Goal: Transaction & Acquisition: Purchase product/service

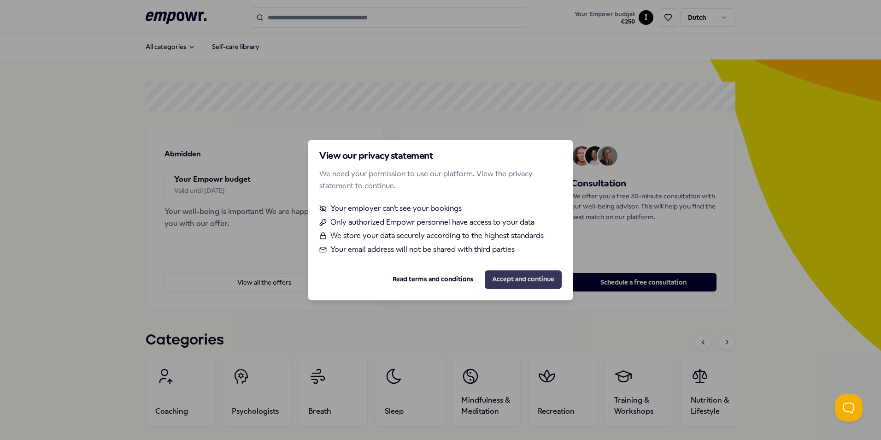
click at [520, 280] on button "Accept and continue" at bounding box center [523, 279] width 77 height 18
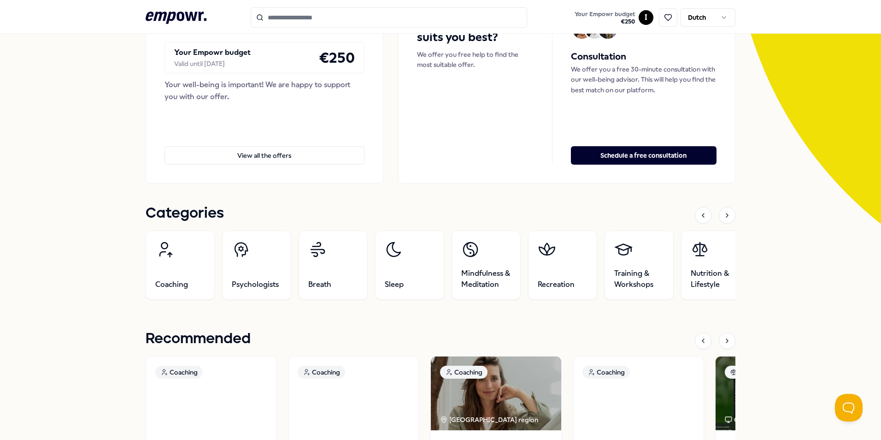
scroll to position [127, 0]
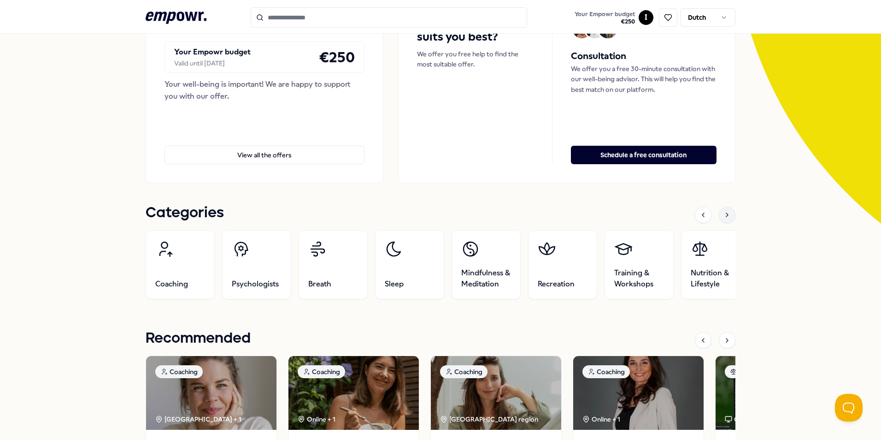
click at [729, 213] on div at bounding box center [727, 215] width 17 height 17
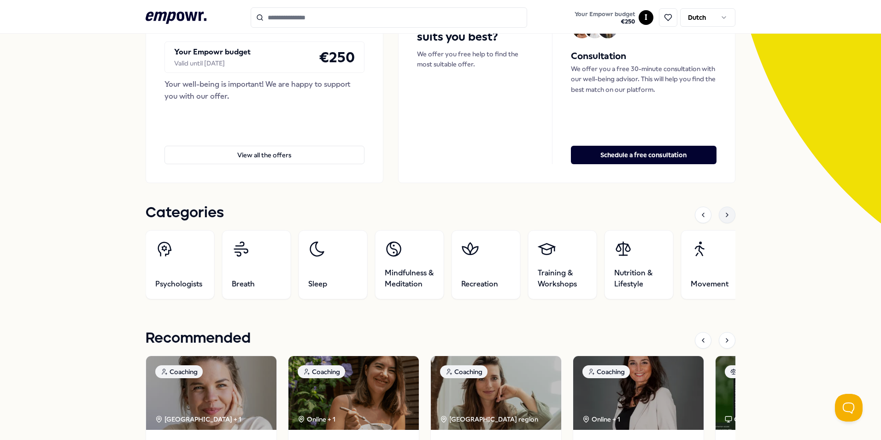
click at [729, 213] on div at bounding box center [727, 215] width 17 height 17
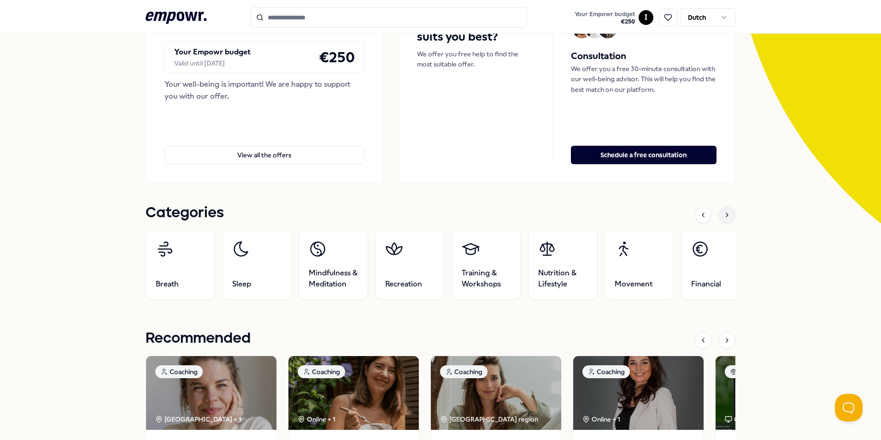
click at [729, 213] on div at bounding box center [727, 215] width 17 height 17
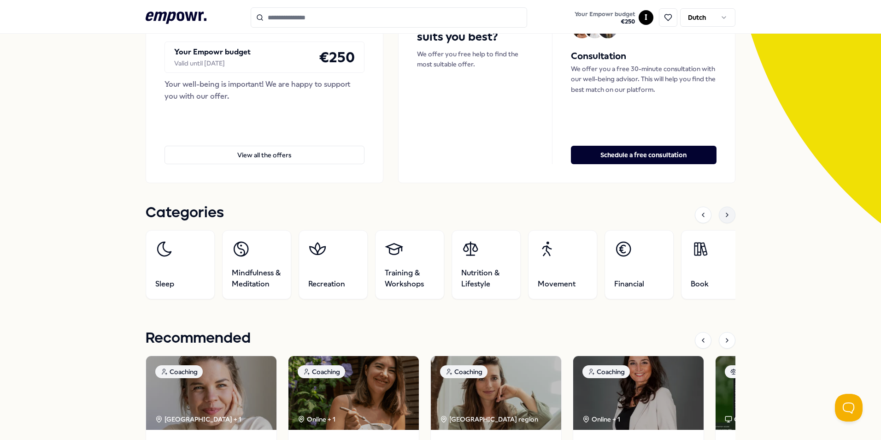
click at [729, 213] on div at bounding box center [727, 215] width 17 height 17
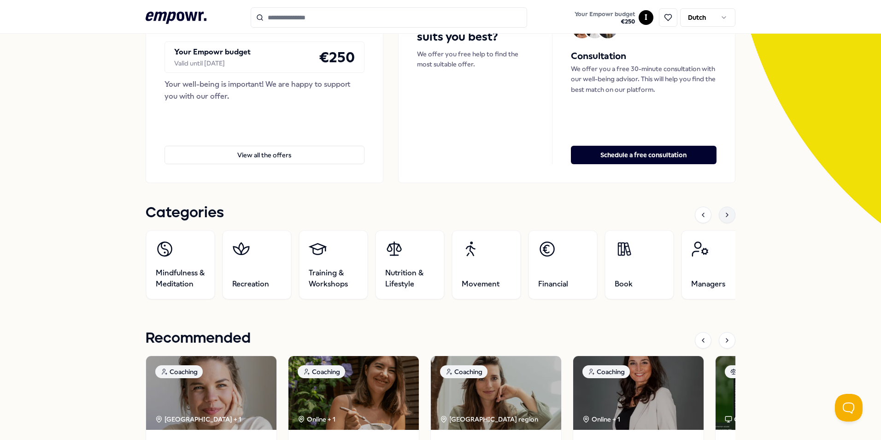
click at [729, 213] on div at bounding box center [727, 215] width 17 height 17
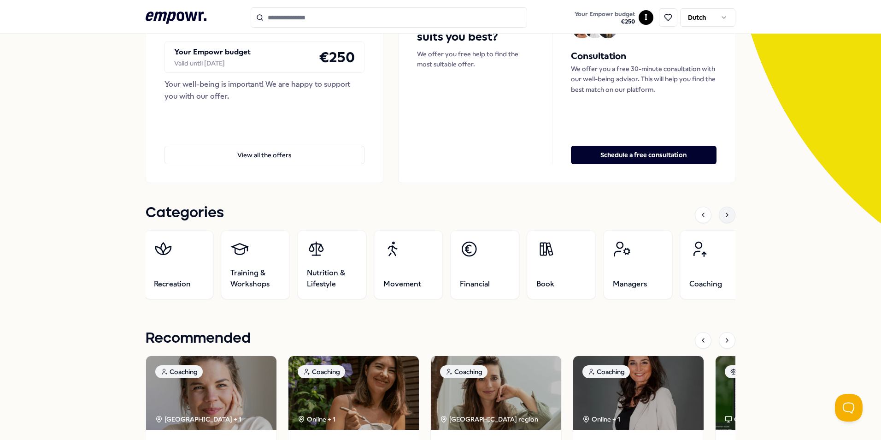
click at [729, 213] on div at bounding box center [727, 215] width 17 height 17
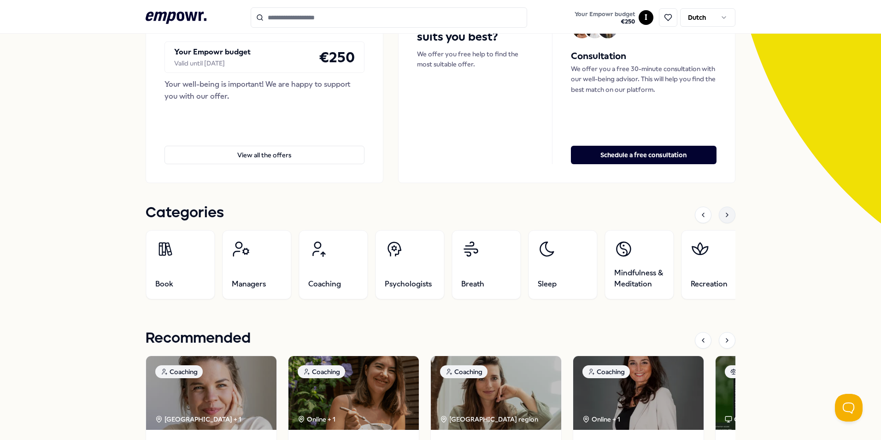
click at [729, 213] on div at bounding box center [727, 215] width 17 height 17
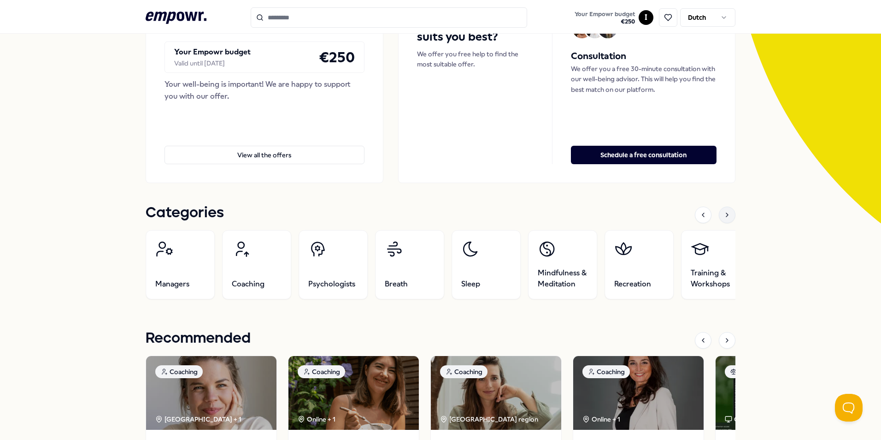
click at [729, 213] on div at bounding box center [727, 215] width 17 height 17
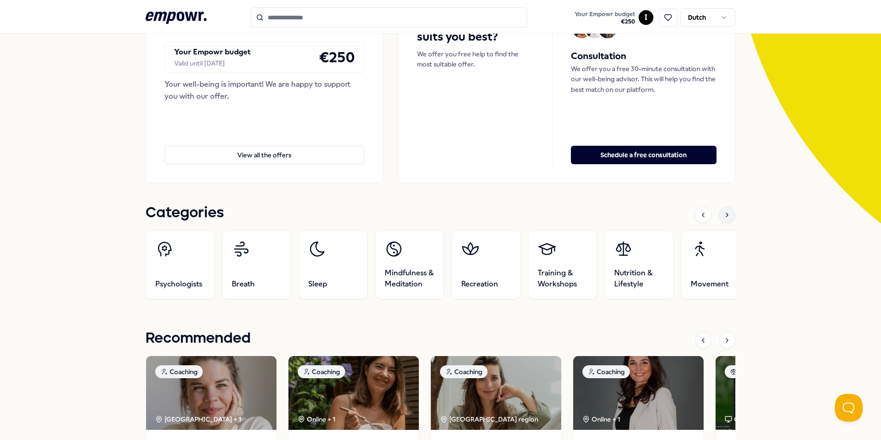
click at [729, 213] on div at bounding box center [727, 215] width 17 height 17
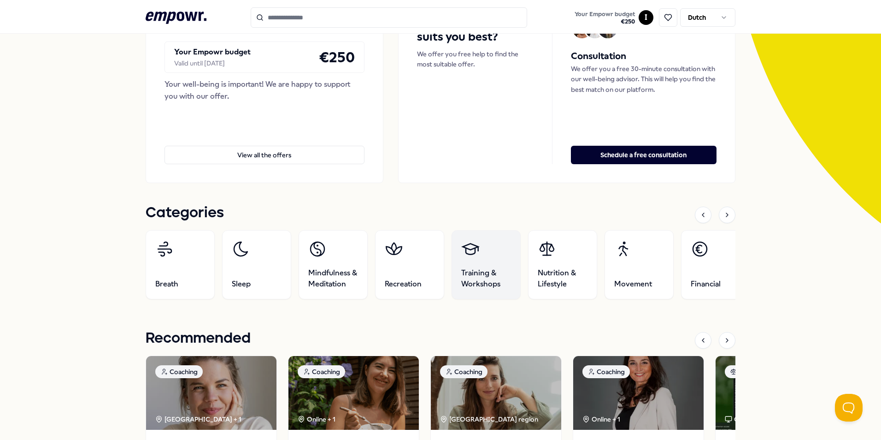
click at [482, 273] on span "Training & Workshops" at bounding box center [486, 278] width 50 height 22
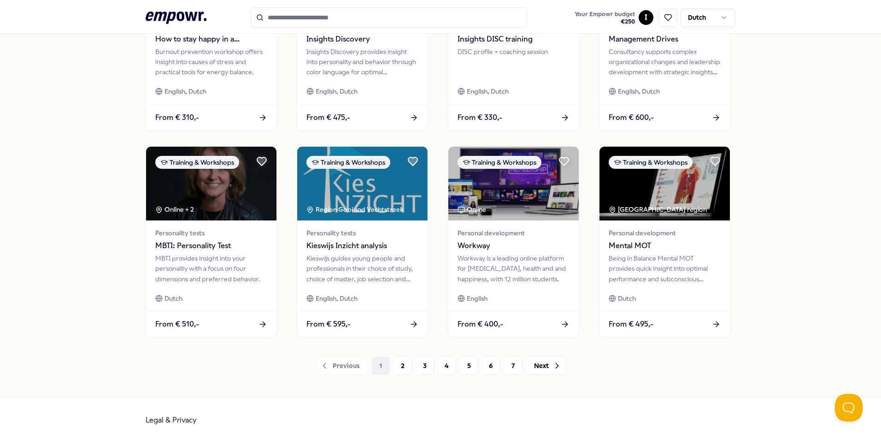
scroll to position [385, 0]
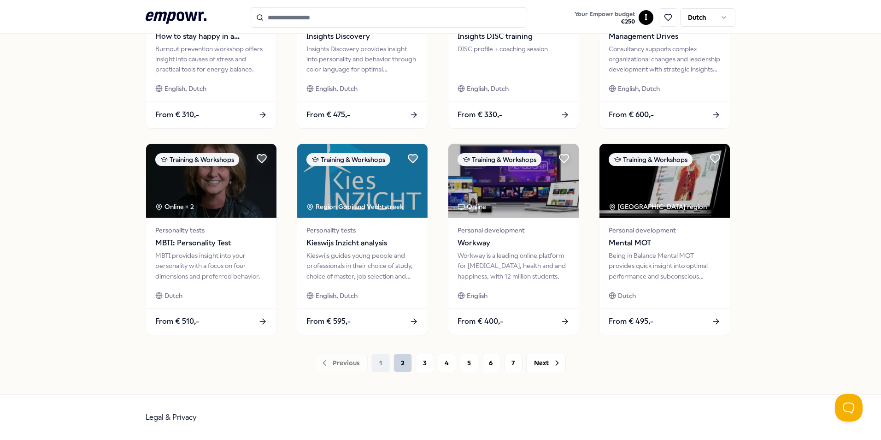
click at [400, 362] on button "2" at bounding box center [403, 363] width 18 height 18
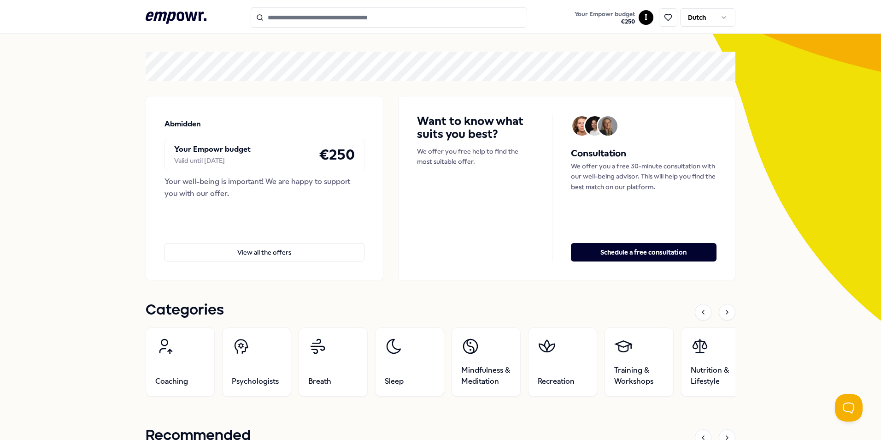
scroll to position [46, 0]
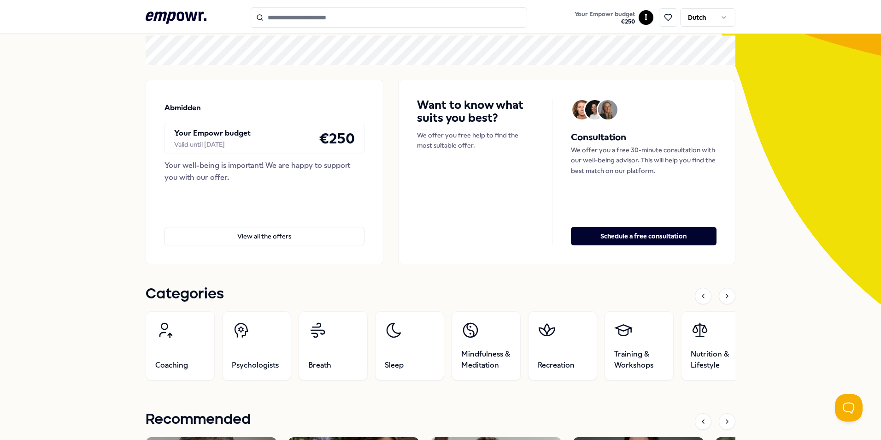
click at [726, 14] on html ".empowr-logo_svg__cls-1{fill:#03032f} Your Empowr budget € 250 I Dutch All cate…" at bounding box center [440, 220] width 881 height 440
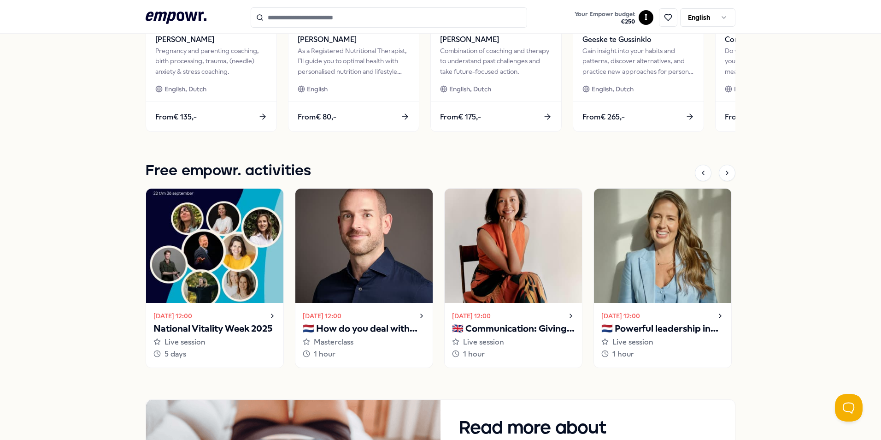
scroll to position [589, 0]
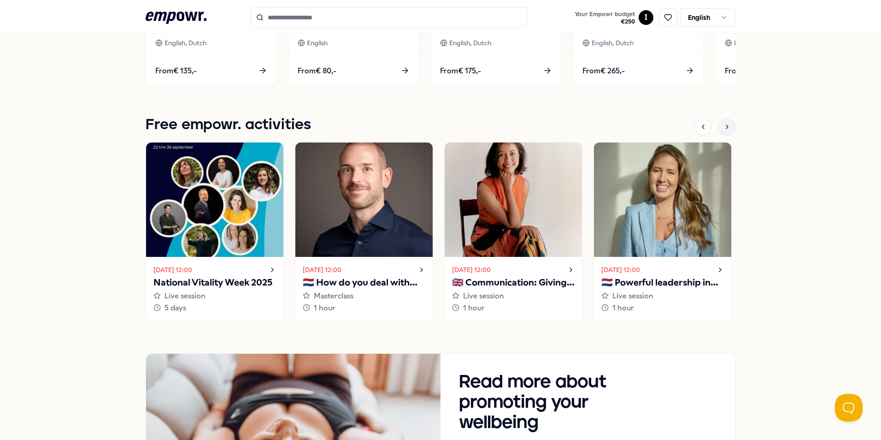
click at [724, 127] on icon at bounding box center [727, 126] width 7 height 7
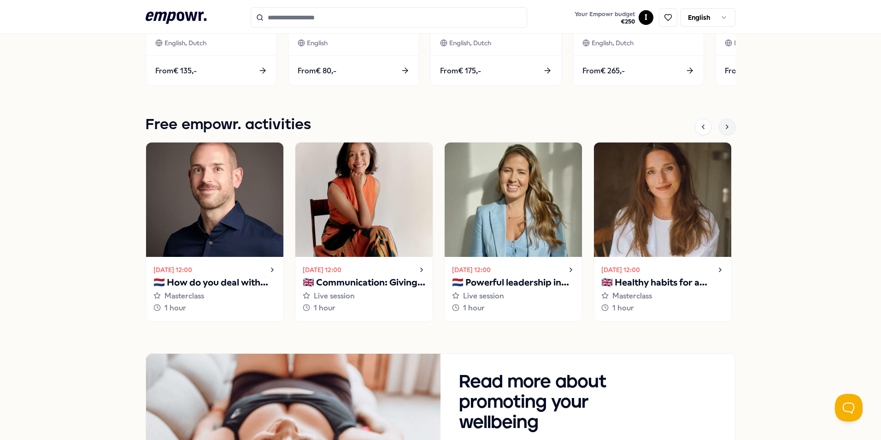
click at [724, 127] on icon at bounding box center [727, 126] width 7 height 7
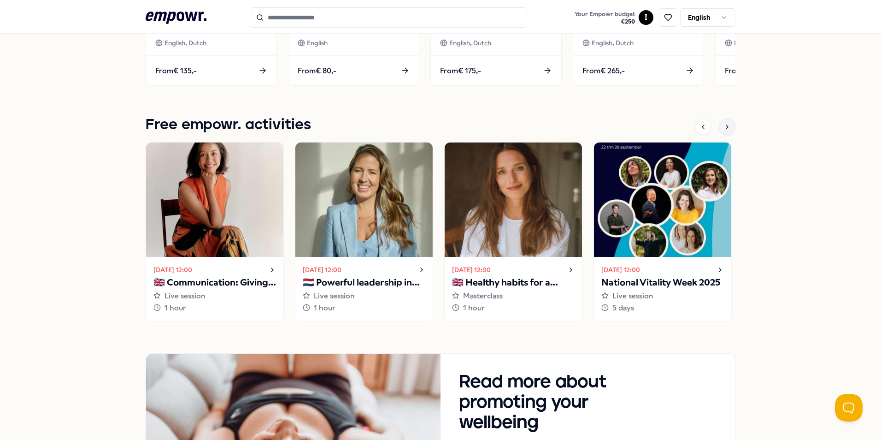
click at [724, 127] on icon at bounding box center [727, 126] width 7 height 7
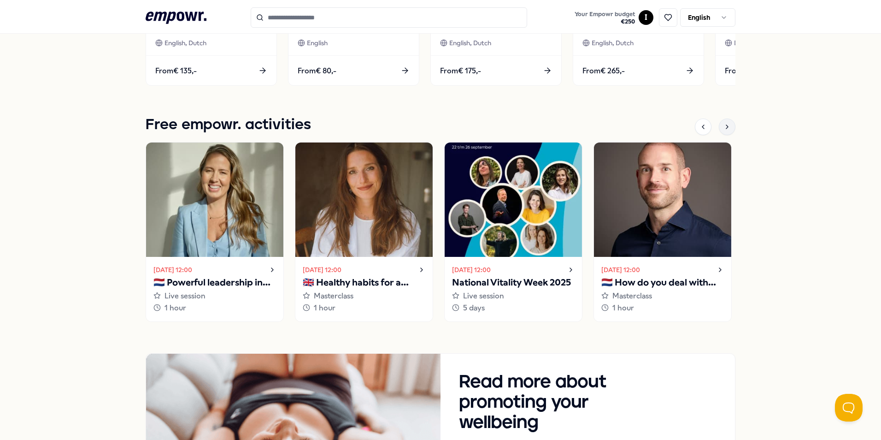
click at [724, 127] on icon at bounding box center [727, 126] width 7 height 7
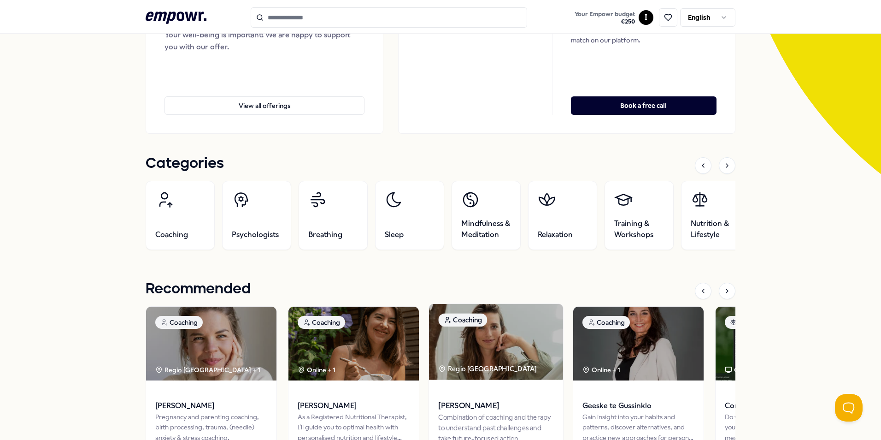
scroll to position [173, 0]
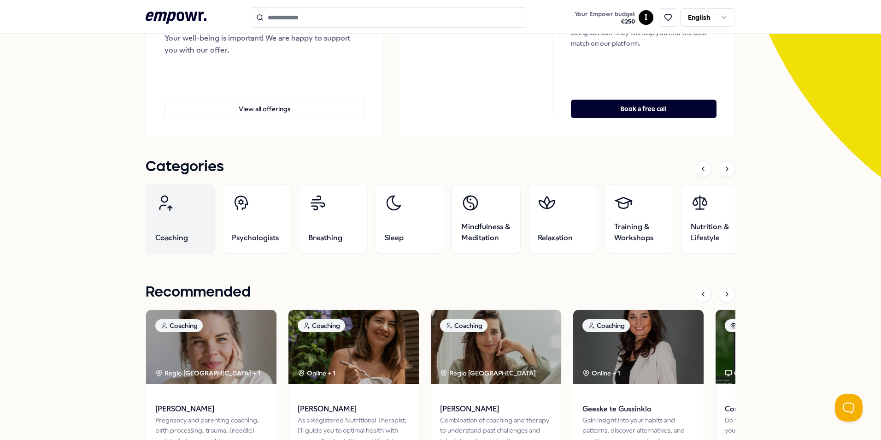
click at [166, 209] on icon at bounding box center [164, 203] width 18 height 18
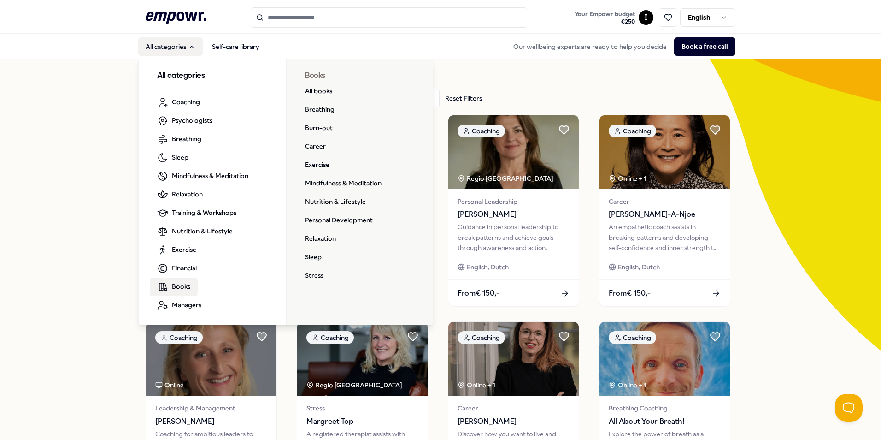
click at [180, 287] on span "Books" at bounding box center [181, 286] width 18 height 10
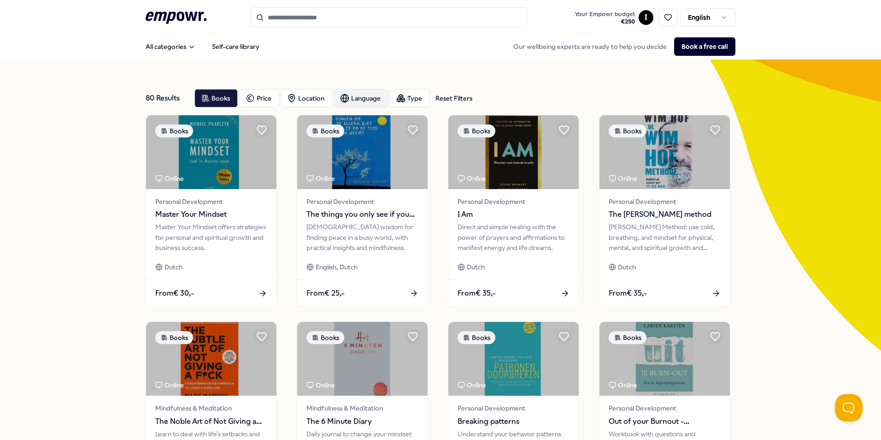
click at [368, 99] on div "Language" at bounding box center [361, 98] width 54 height 18
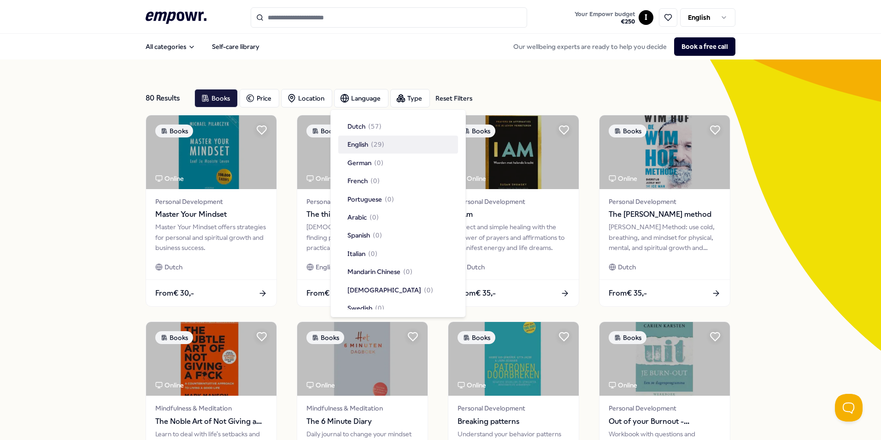
click at [359, 144] on span "English" at bounding box center [358, 144] width 21 height 10
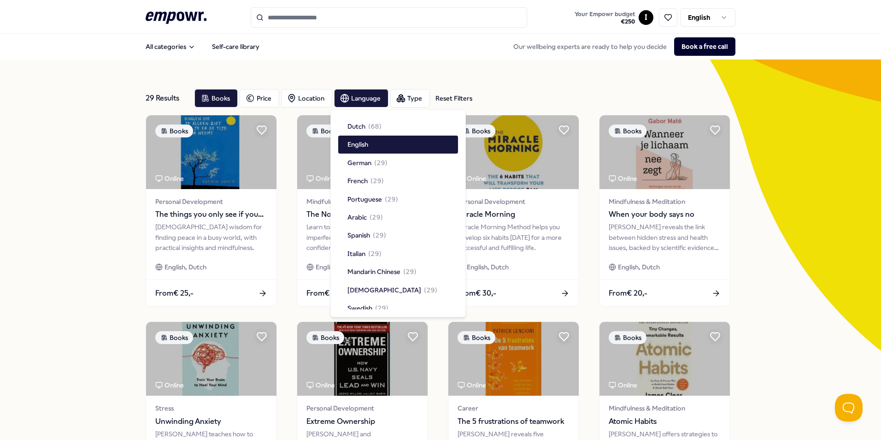
click at [70, 246] on div "29 Results Reset Filters Books Price Location Language Type Reset Filters Books…" at bounding box center [440, 419] width 881 height 720
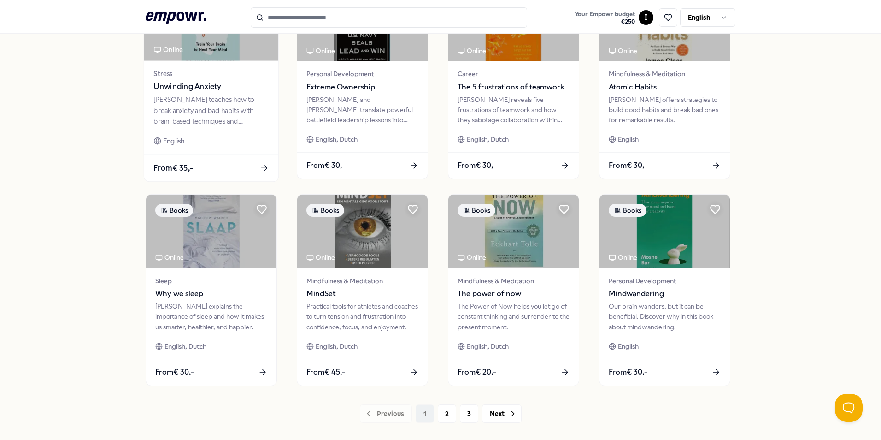
scroll to position [385, 0]
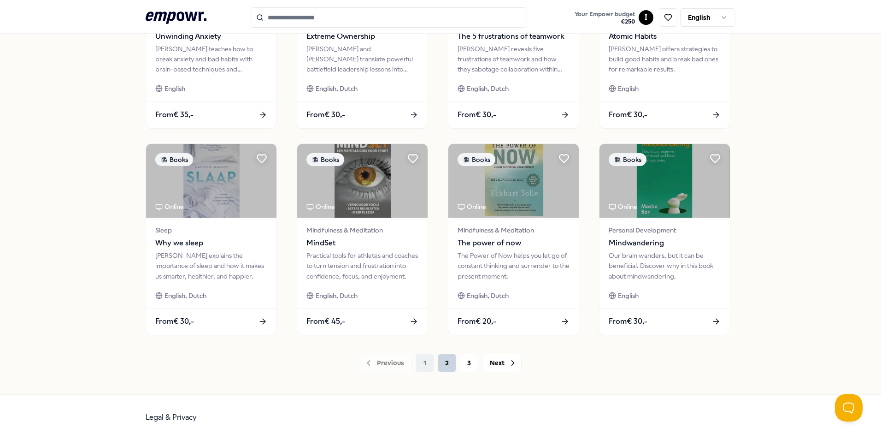
click at [442, 363] on button "2" at bounding box center [447, 363] width 18 height 18
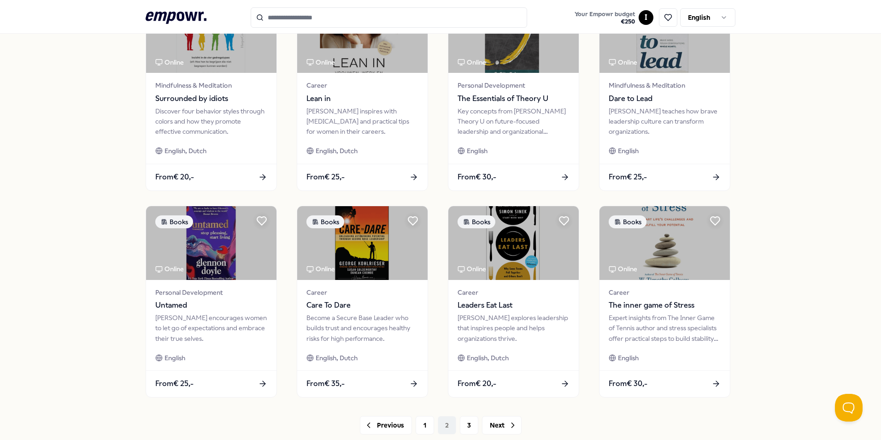
scroll to position [385, 0]
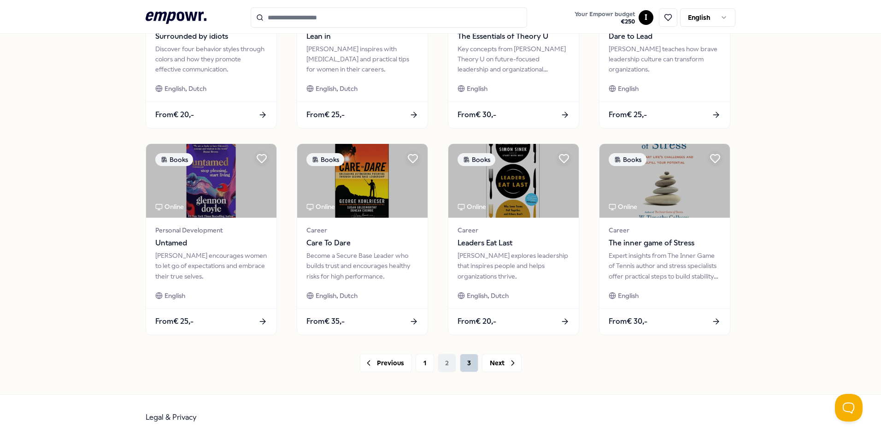
click at [464, 363] on button "3" at bounding box center [469, 363] width 18 height 18
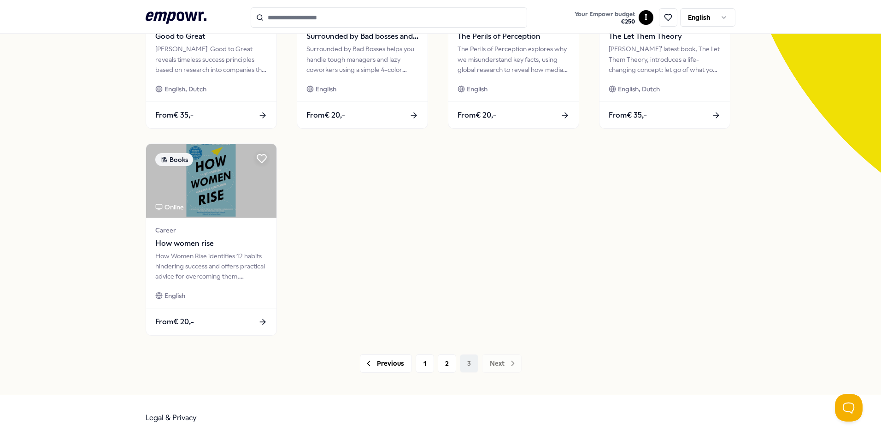
scroll to position [40, 0]
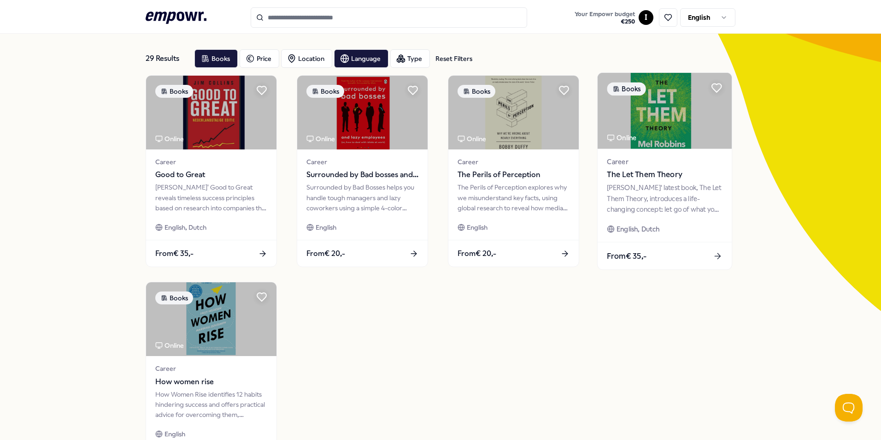
click at [703, 250] on div "From € 35,-" at bounding box center [665, 255] width 134 height 27
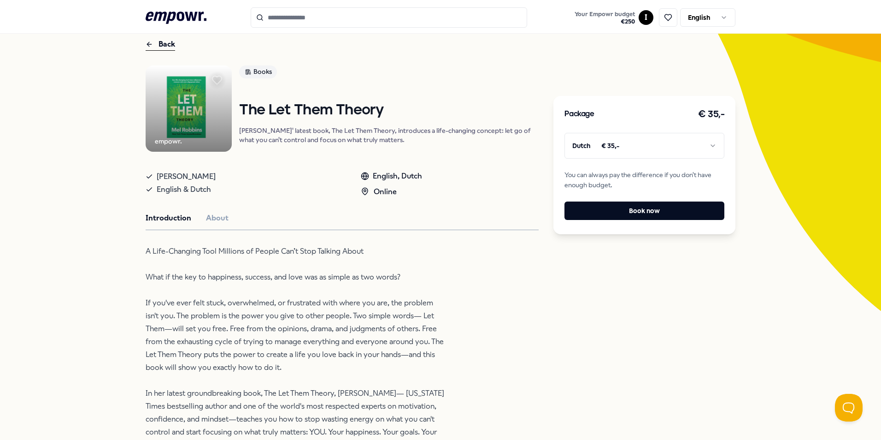
click at [713, 143] on html ".empowr-logo_svg__cls-1{fill:#03032f} Your Empowr budget € 250 I English All ca…" at bounding box center [440, 220] width 881 height 440
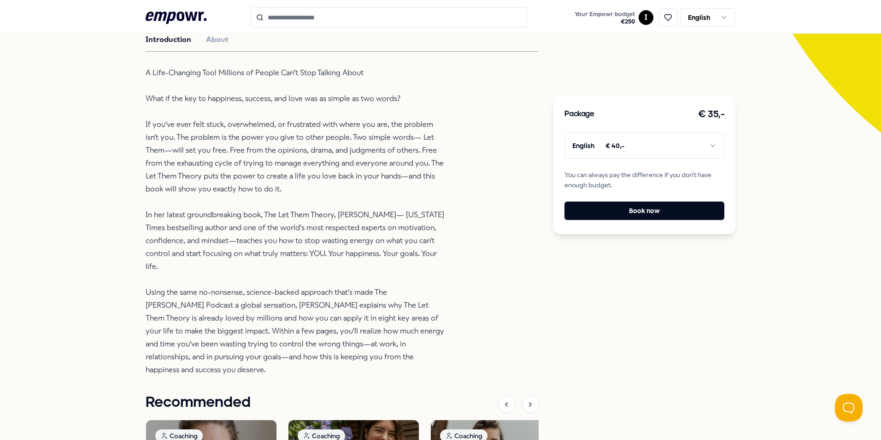
scroll to position [173, 0]
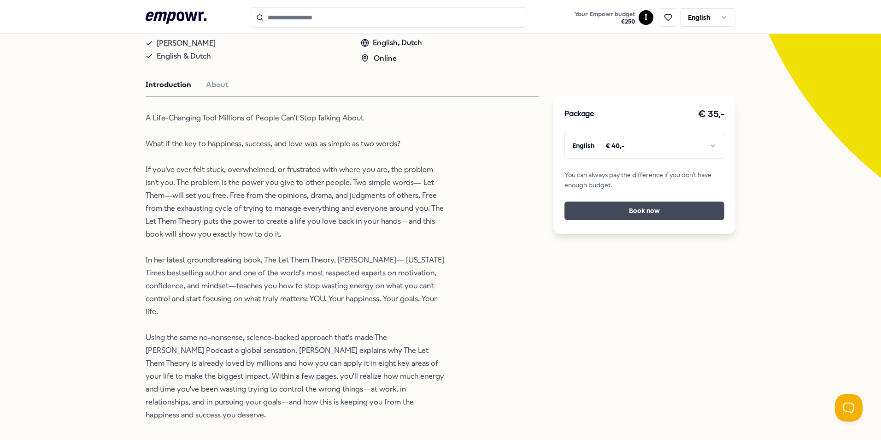
click at [660, 211] on button "Book now" at bounding box center [645, 210] width 160 height 18
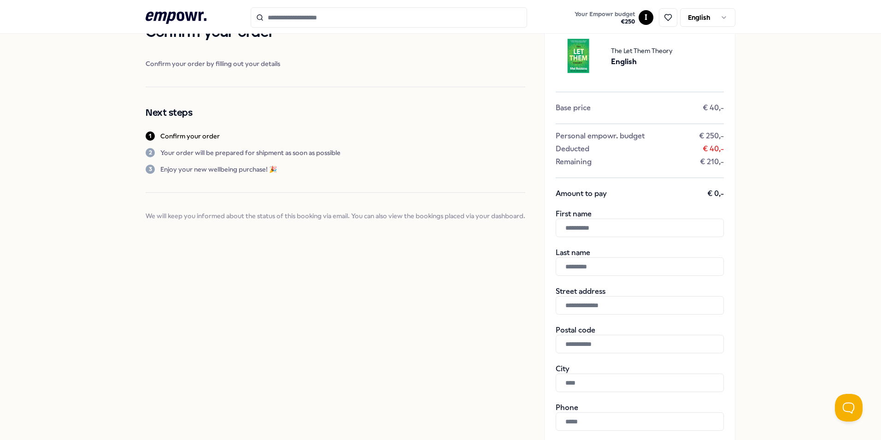
scroll to position [138, 0]
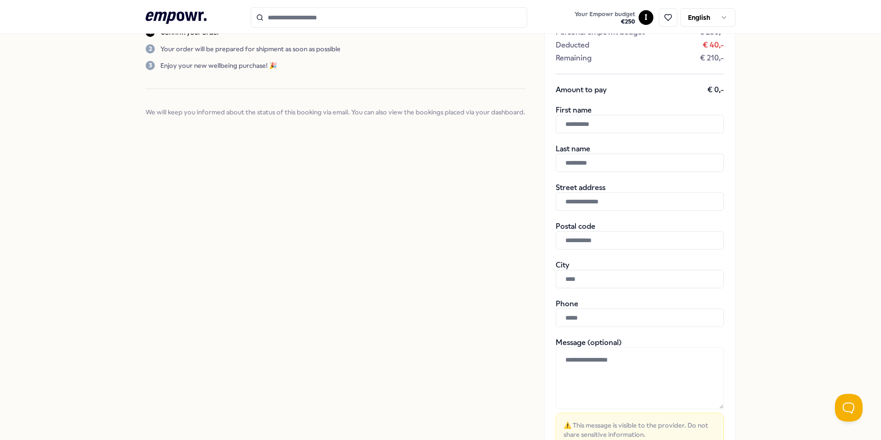
click at [591, 124] on input "text" at bounding box center [640, 124] width 168 height 18
type input "*******"
type input "***"
type input "**********"
type input "*******"
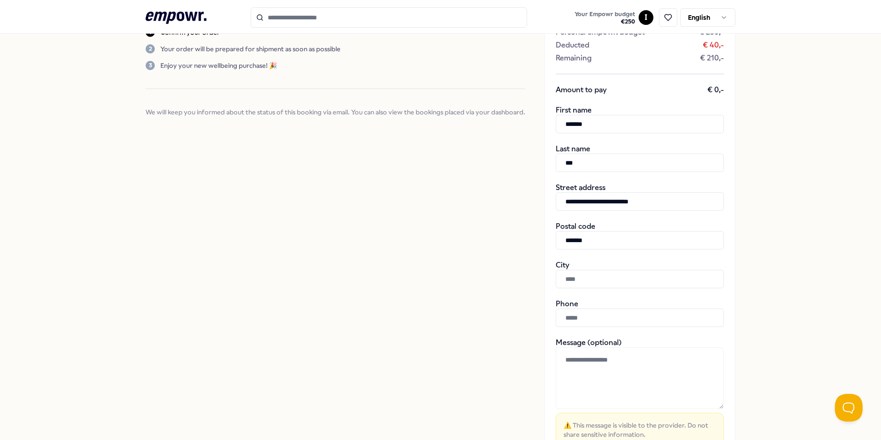
type input "**********"
drag, startPoint x: 593, startPoint y: 124, endPoint x: 513, endPoint y: 126, distance: 80.7
click at [514, 126] on div "**********" at bounding box center [441, 221] width 590 height 653
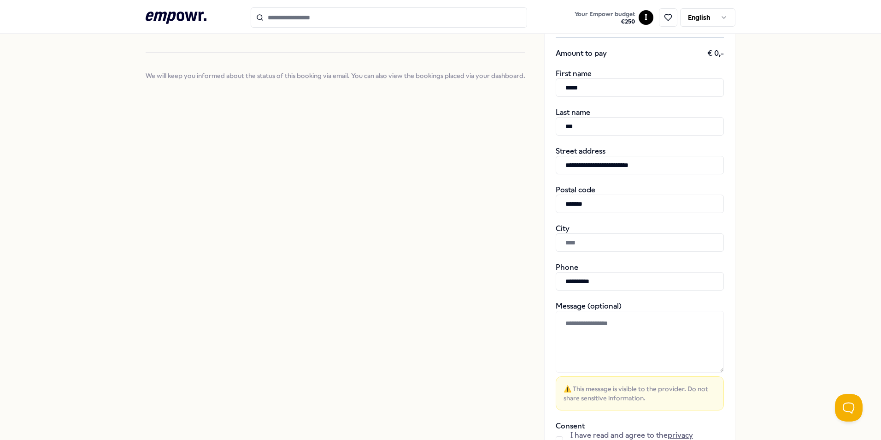
scroll to position [231, 0]
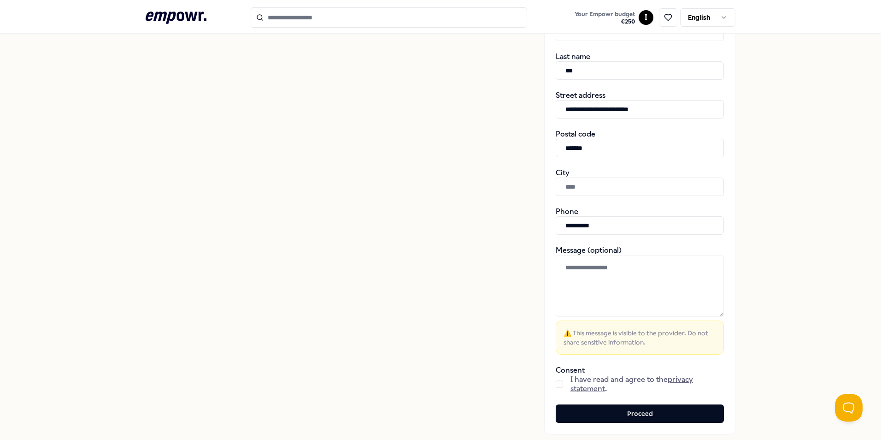
type input "*****"
click at [582, 183] on input "text" at bounding box center [640, 186] width 168 height 18
type input "*********"
click at [789, 231] on div "**********" at bounding box center [440, 129] width 881 height 653
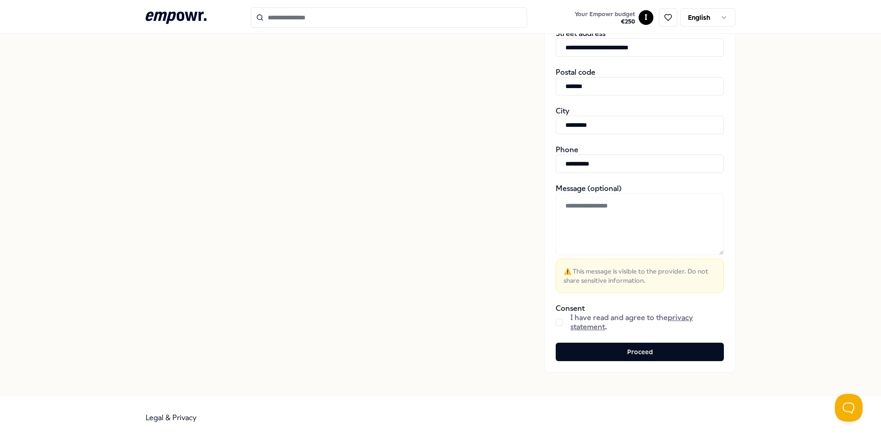
scroll to position [293, 0]
click at [556, 324] on button "button" at bounding box center [559, 321] width 7 height 7
drag, startPoint x: 611, startPoint y: 163, endPoint x: 567, endPoint y: 164, distance: 43.8
click at [567, 164] on input "**********" at bounding box center [640, 163] width 168 height 18
type input "**********"
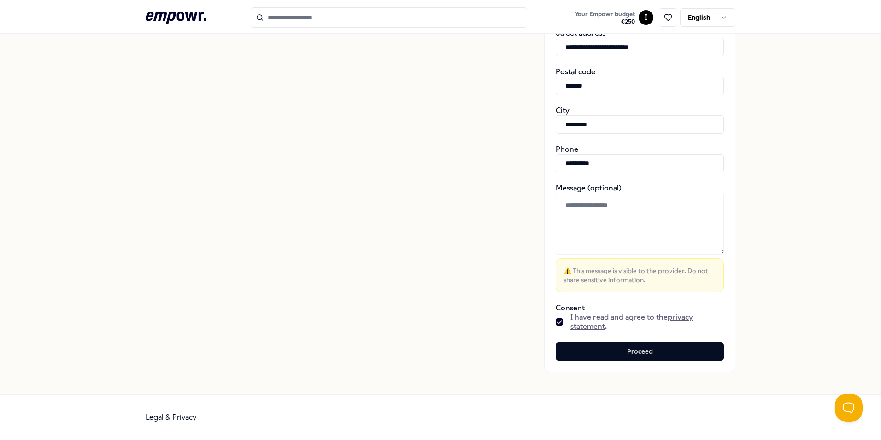
click at [803, 217] on div "**********" at bounding box center [440, 67] width 881 height 653
click at [647, 355] on button "Proceed" at bounding box center [640, 351] width 168 height 18
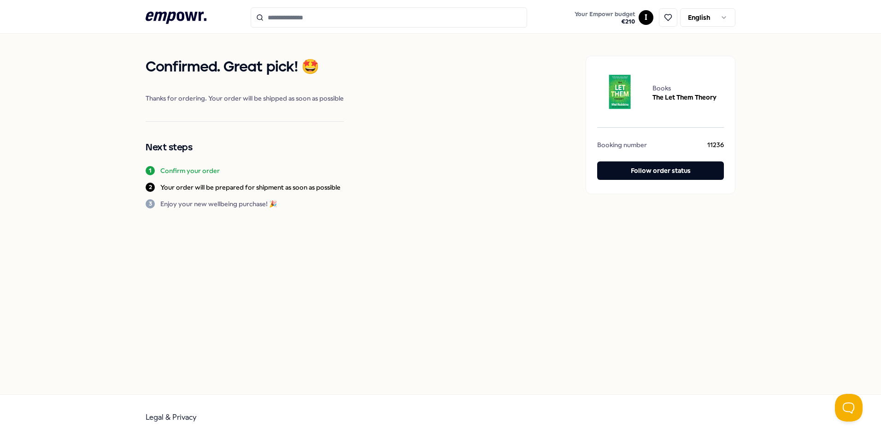
click at [173, 14] on icon ".empowr-logo_svg__cls-1{fill:#03032f}" at bounding box center [176, 17] width 61 height 17
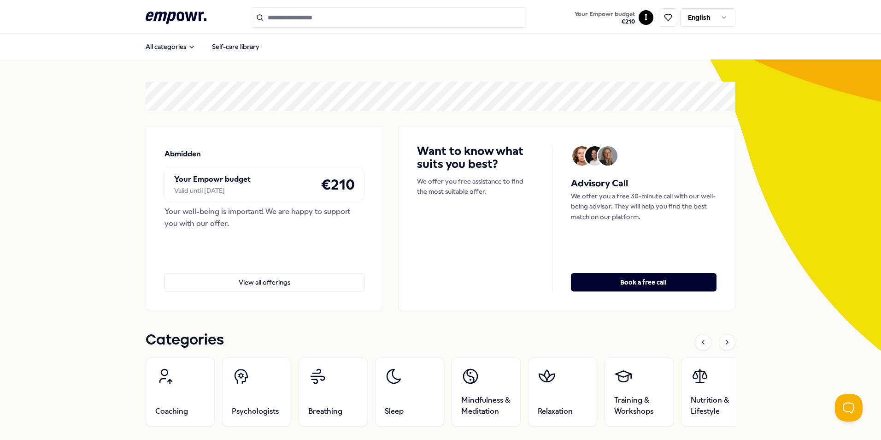
click at [283, 14] on input "Search for products, categories or subcategories" at bounding box center [389, 17] width 277 height 20
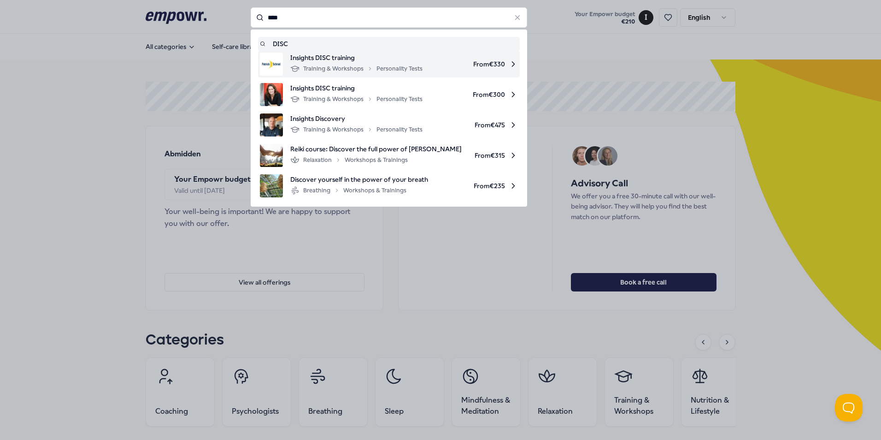
click at [337, 62] on span "Insights DISC training" at bounding box center [356, 58] width 132 height 10
type input "****"
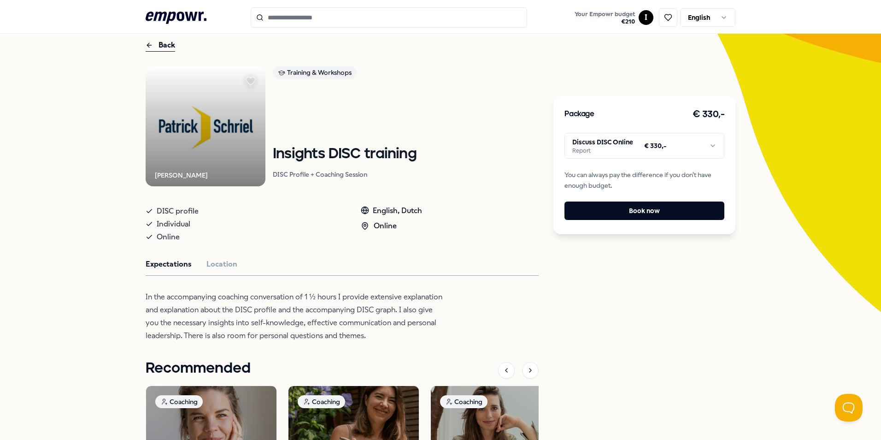
scroll to position [92, 0]
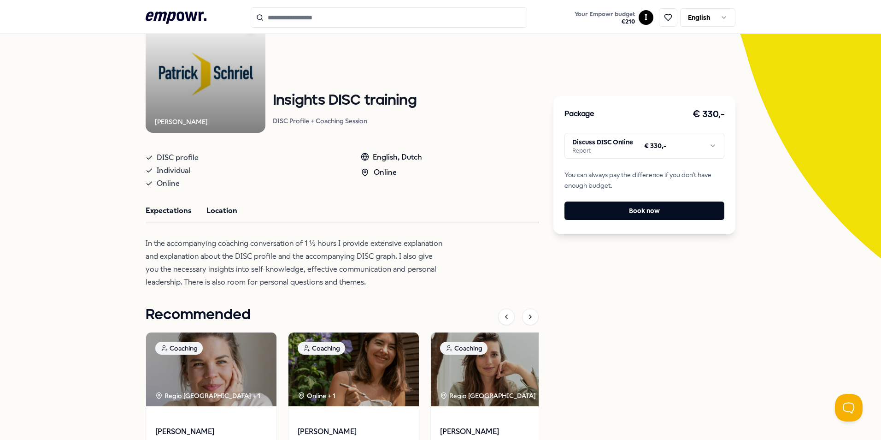
click at [226, 211] on button "Location" at bounding box center [222, 211] width 31 height 12
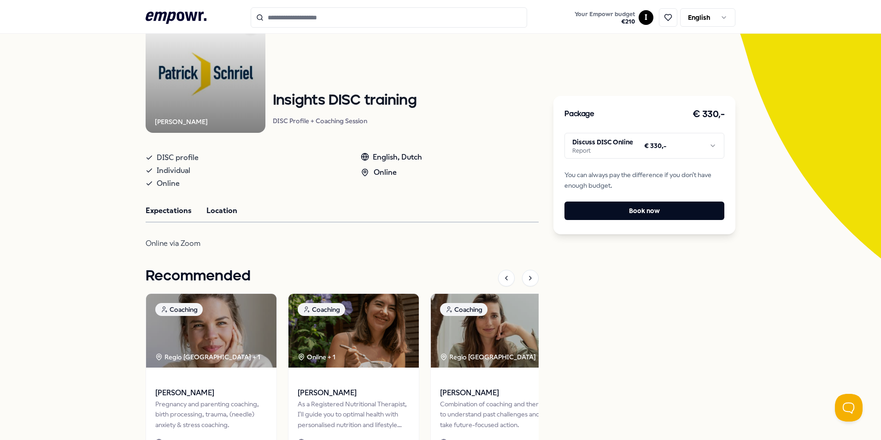
click at [171, 208] on button "Expectations" at bounding box center [169, 211] width 46 height 12
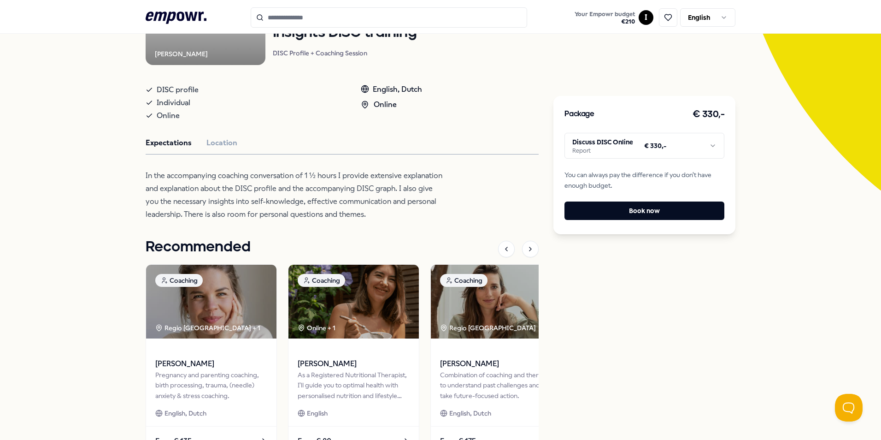
scroll to position [65, 0]
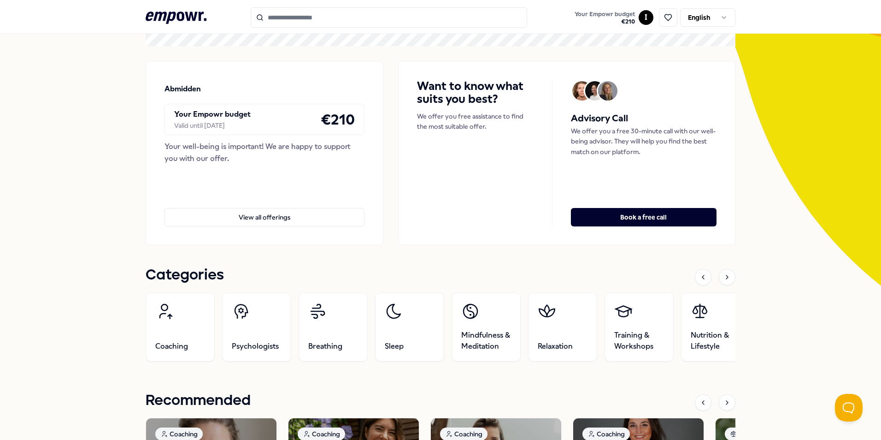
scroll to position [19, 0]
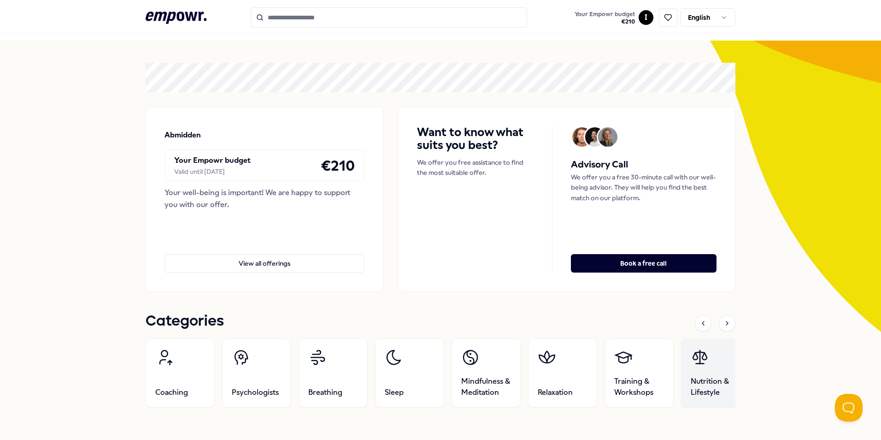
click at [704, 365] on icon at bounding box center [700, 357] width 18 height 18
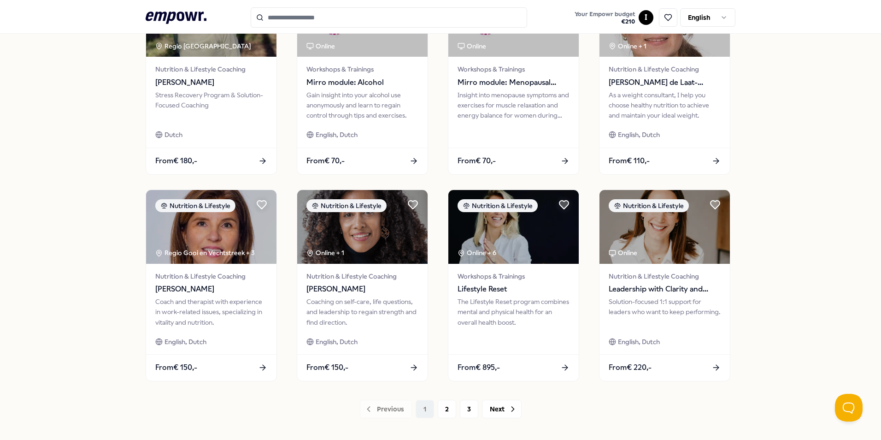
scroll to position [342, 0]
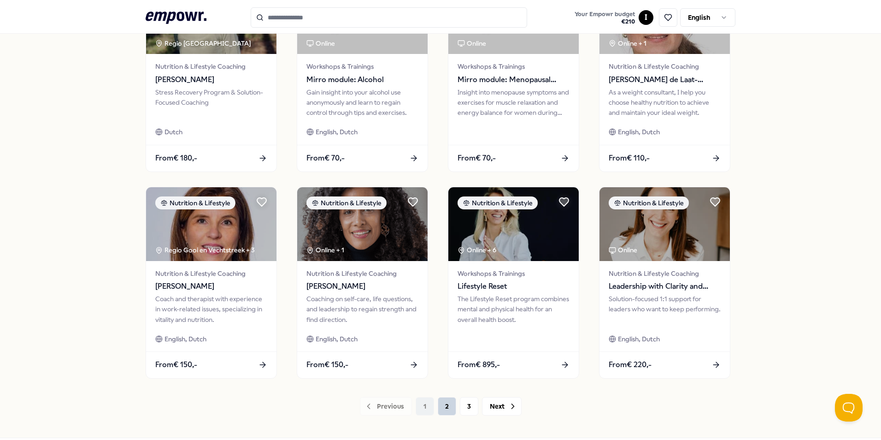
click at [443, 406] on button "2" at bounding box center [447, 406] width 18 height 18
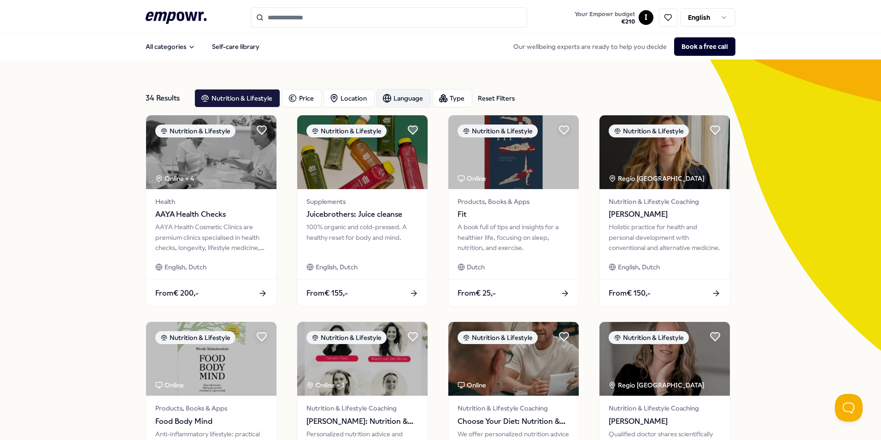
click at [394, 95] on div "Language" at bounding box center [404, 98] width 54 height 18
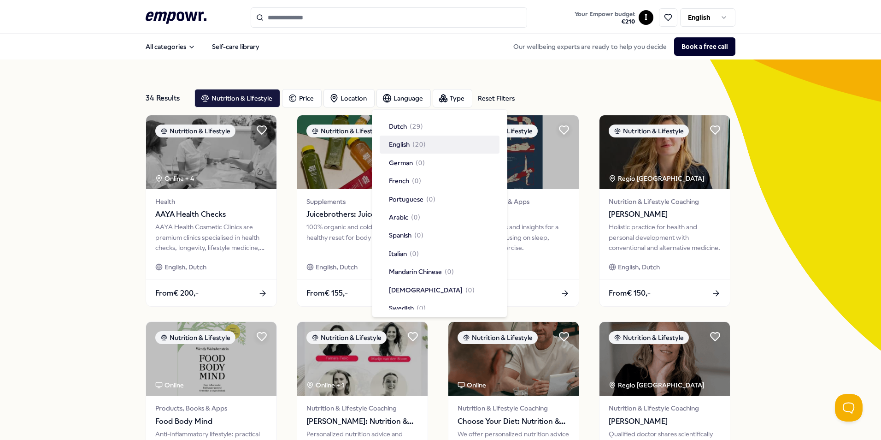
click at [435, 145] on div "English ( 20 )" at bounding box center [440, 145] width 120 height 18
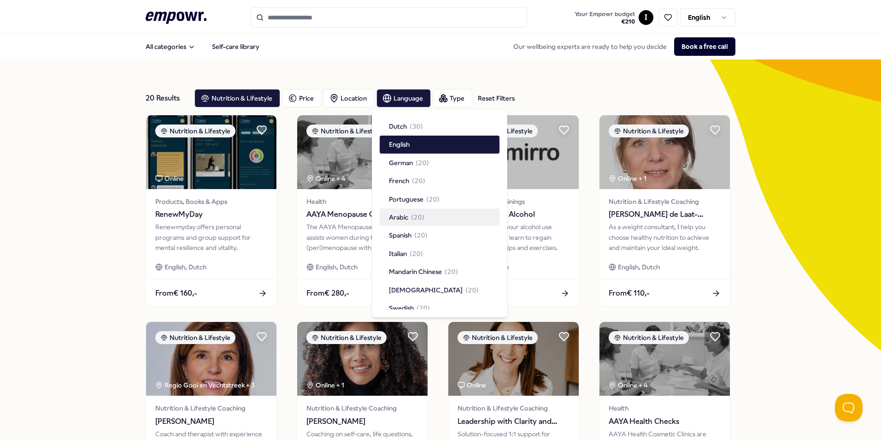
click at [74, 228] on div "20 Results Reset Filters Nutrition & Lifestyle Price Location Language Type Res…" at bounding box center [440, 419] width 881 height 720
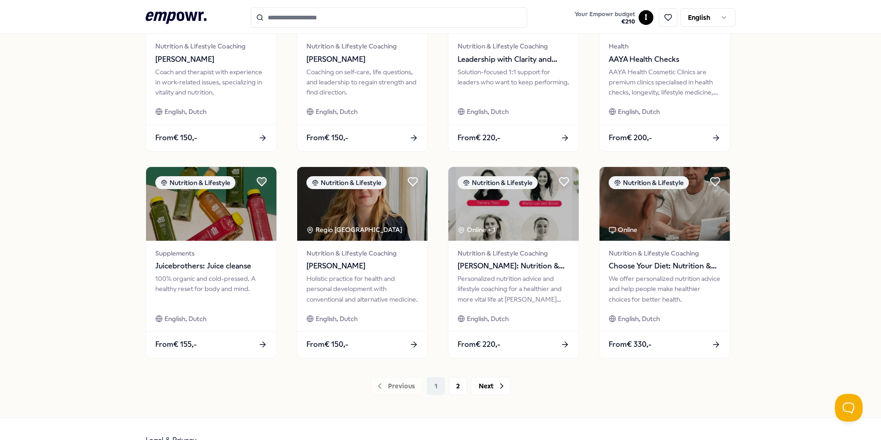
scroll to position [385, 0]
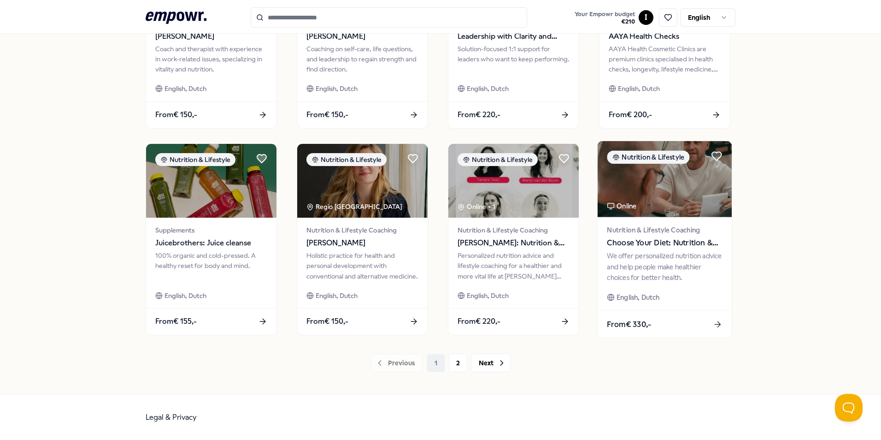
click at [664, 245] on span "Choose Your Diet: Nutrition & Dietetics" at bounding box center [664, 243] width 115 height 12
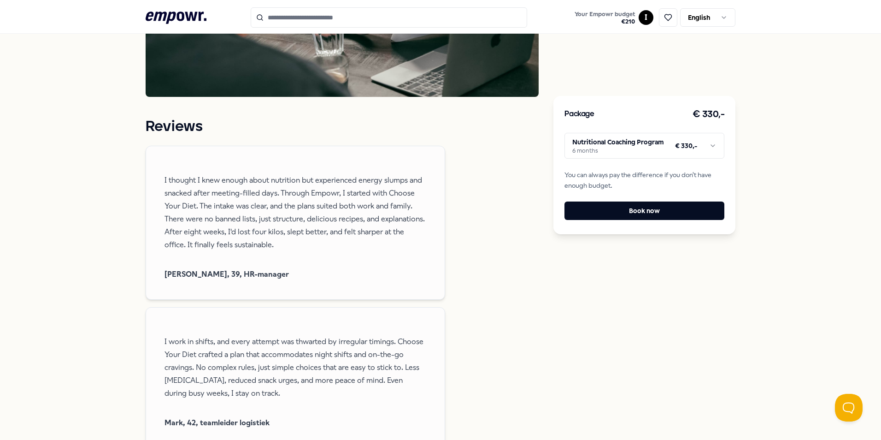
scroll to position [889, 0]
